Goal: Navigation & Orientation: Find specific page/section

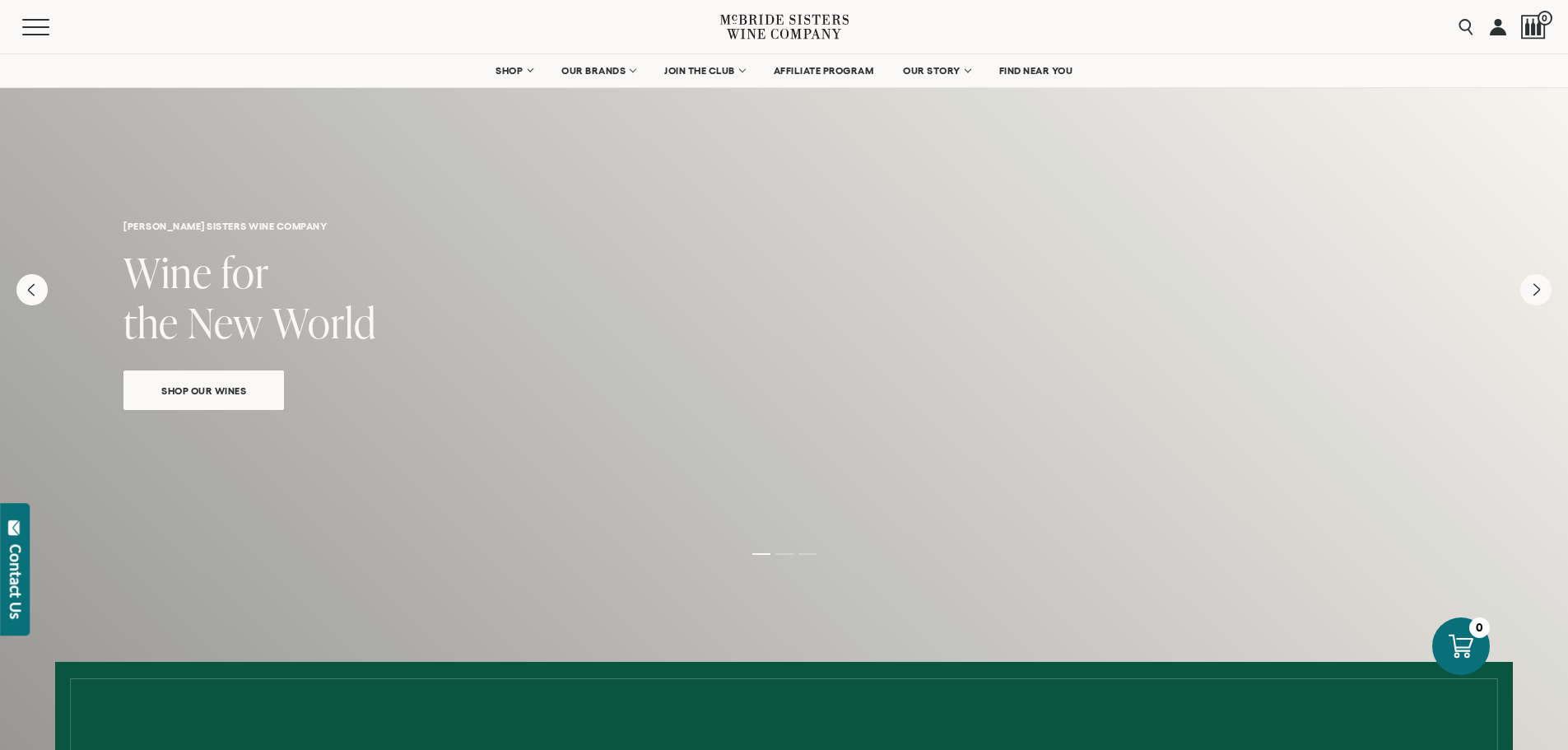
click at [869, 409] on div "Shop Our Wines" at bounding box center [784, 384] width 1321 height 52
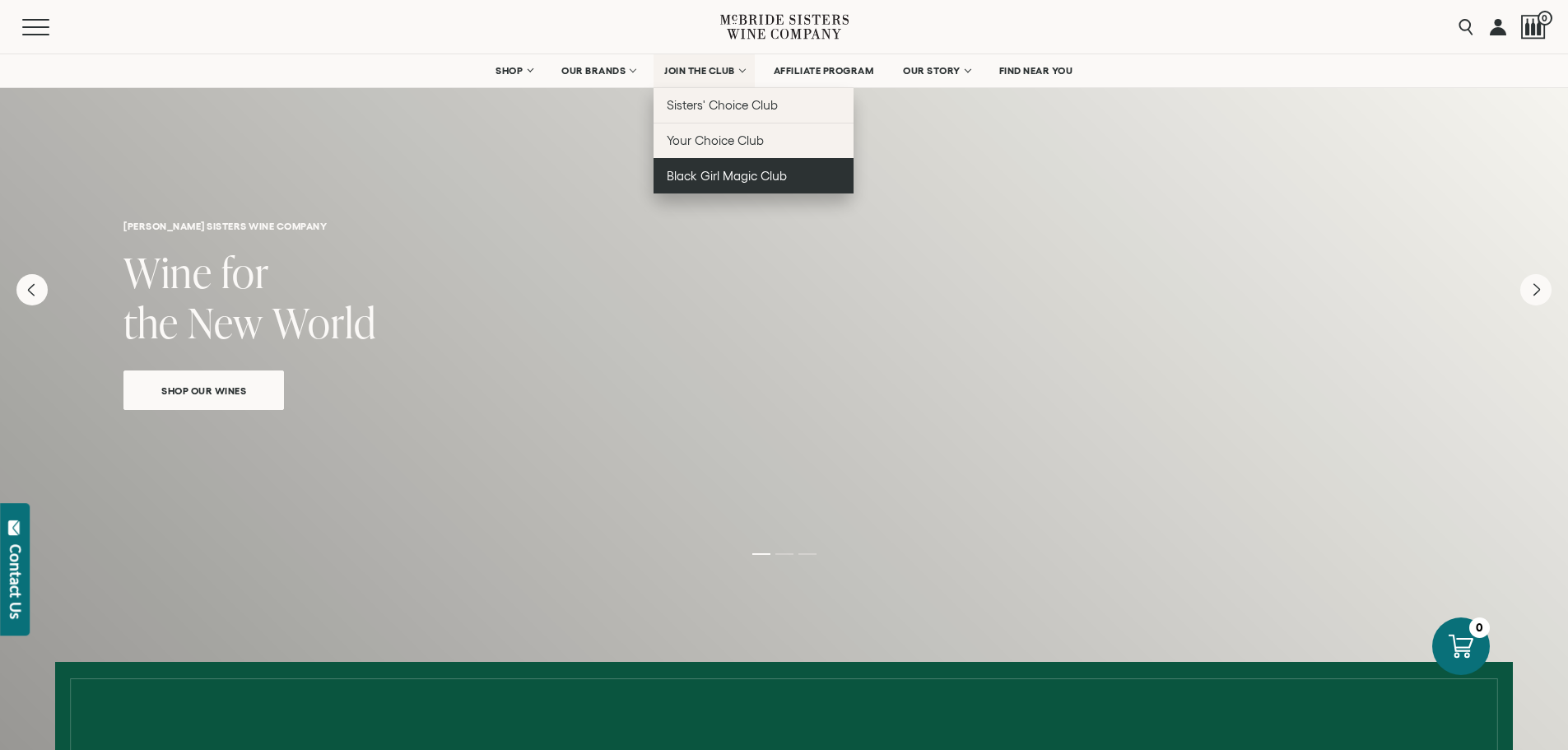
click at [716, 179] on span "Black Girl Magic Club" at bounding box center [726, 176] width 120 height 14
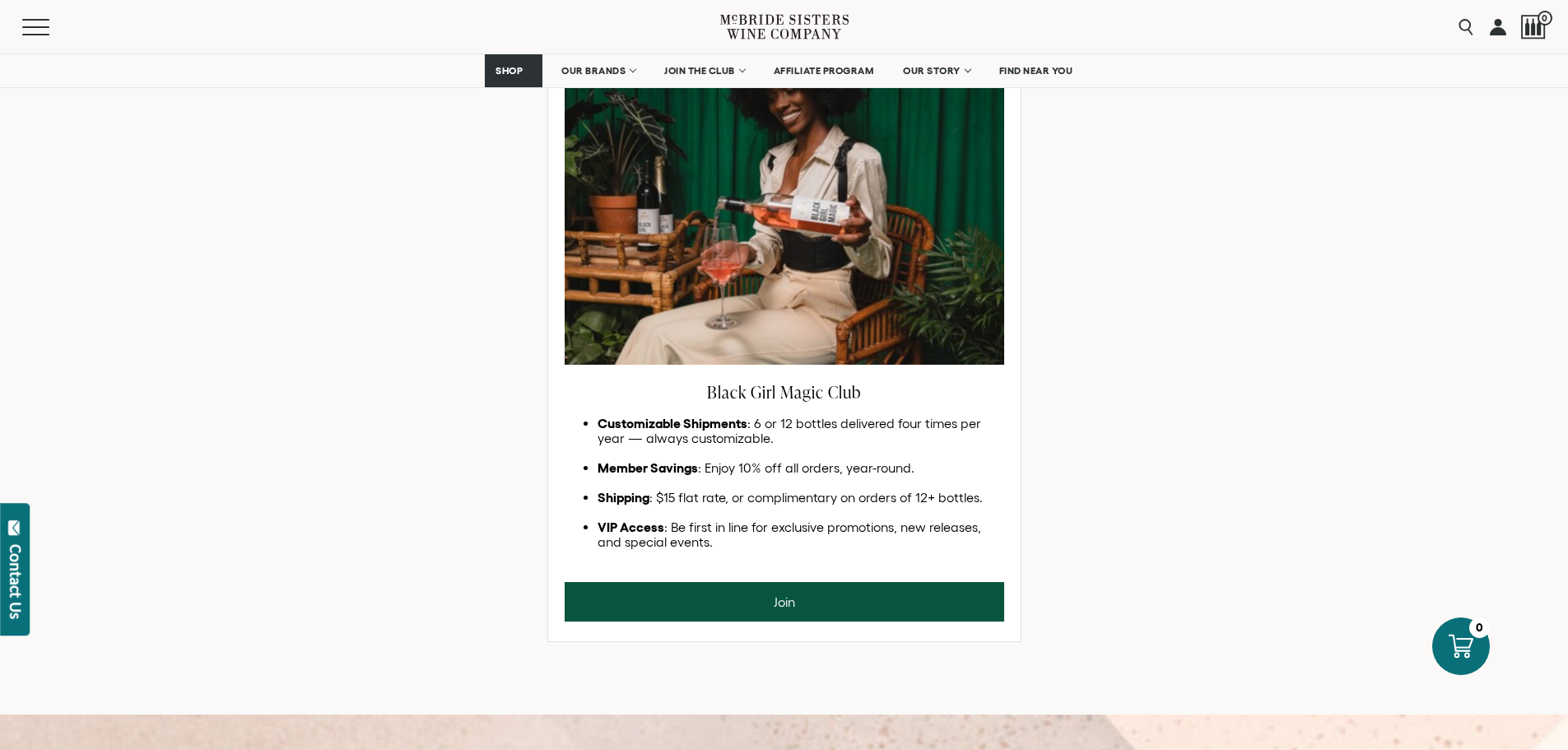
scroll to position [659, 0]
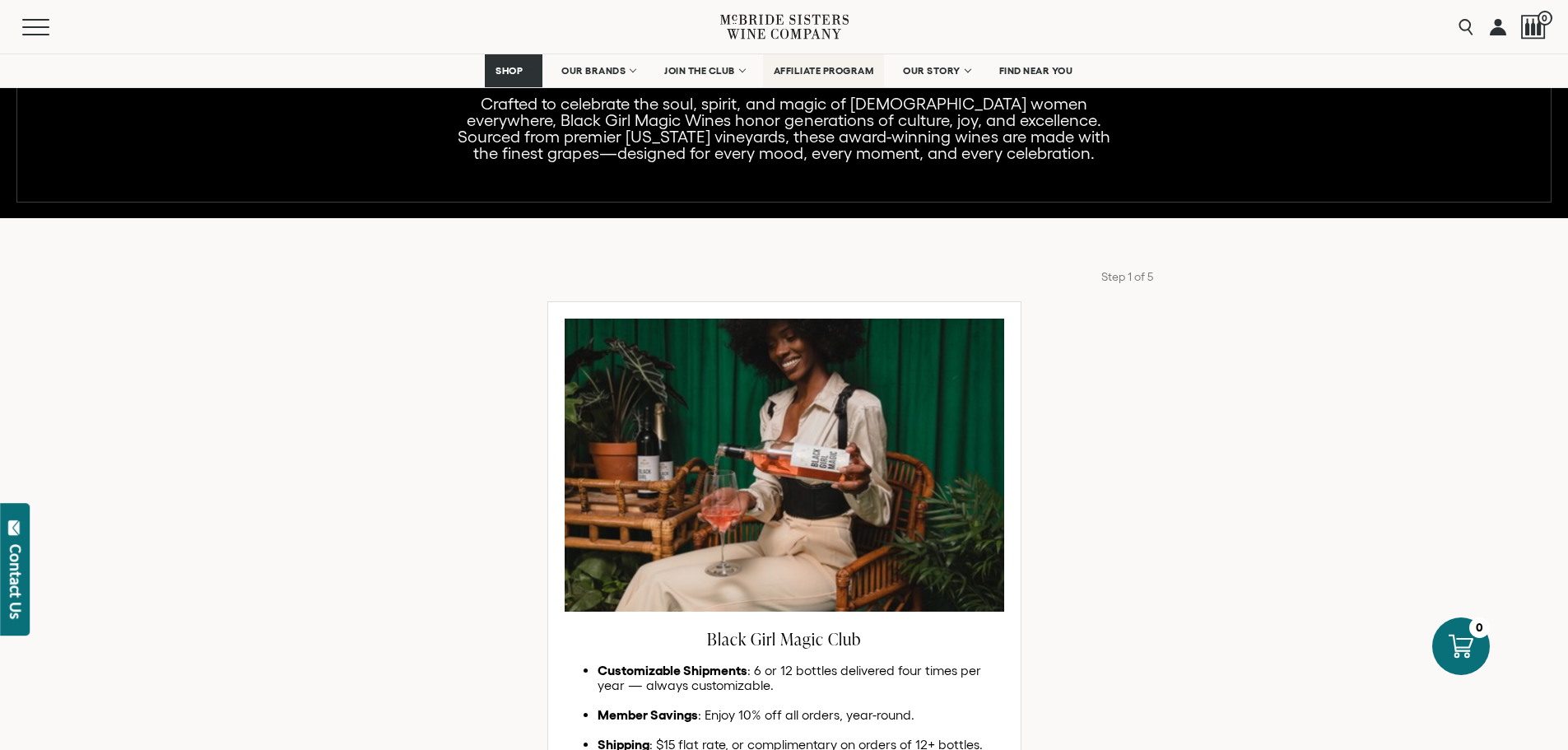
click at [798, 74] on span "AFFILIATE PROGRAM" at bounding box center [824, 71] width 100 height 12
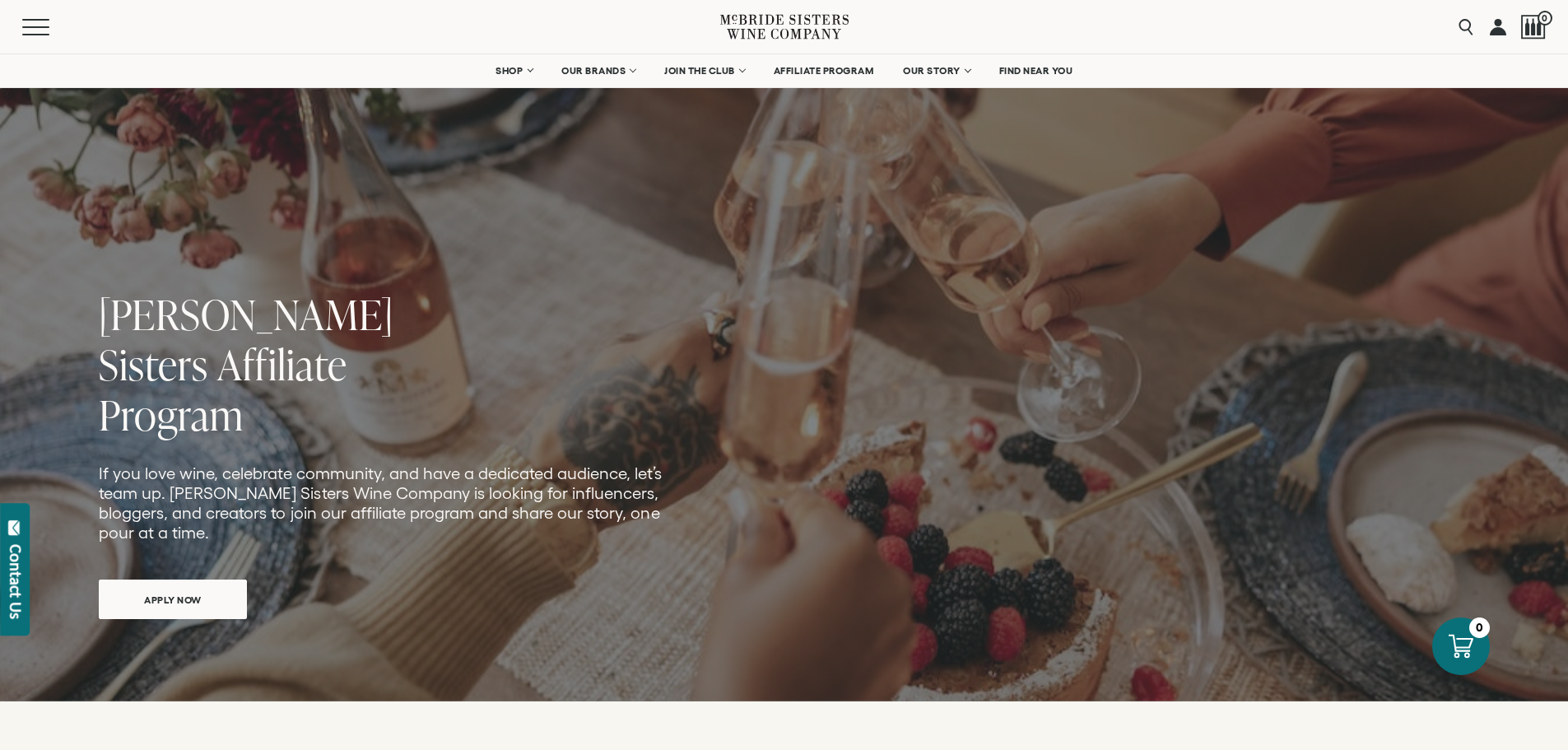
click at [369, 30] on div "Menu" at bounding box center [371, 26] width 698 height 54
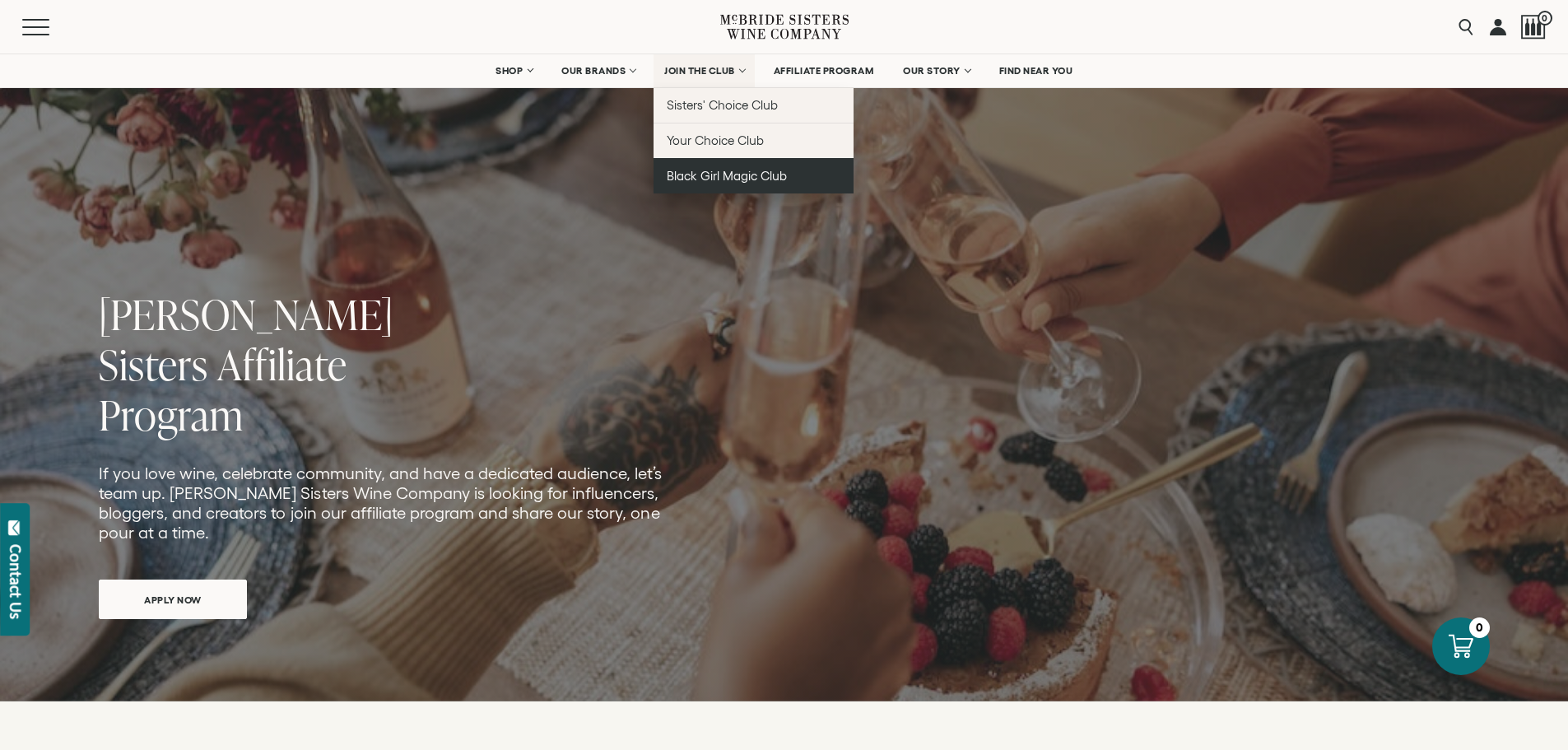
click at [712, 171] on span "Black Girl Magic Club" at bounding box center [726, 176] width 120 height 14
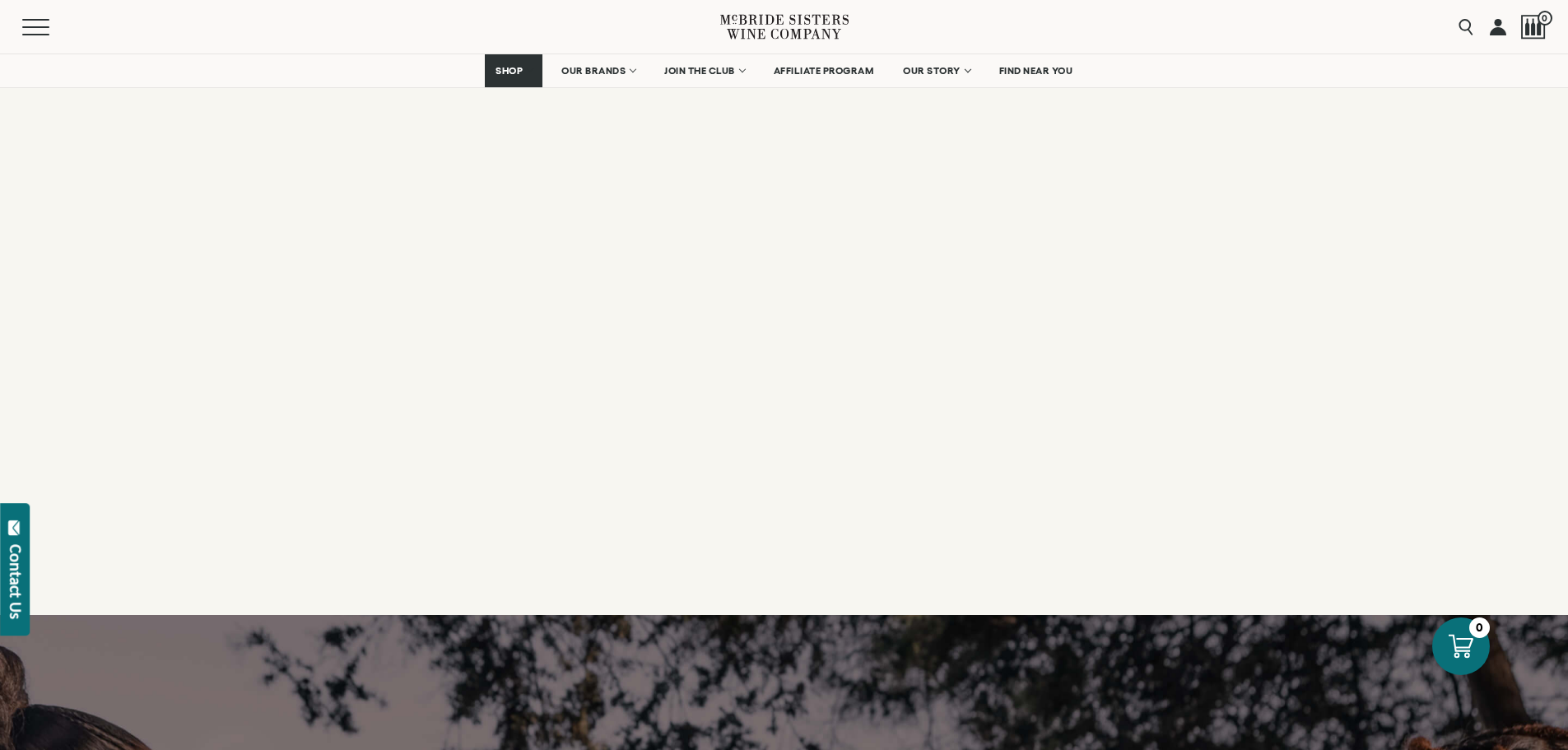
scroll to position [5023, 0]
